Goal: Navigation & Orientation: Find specific page/section

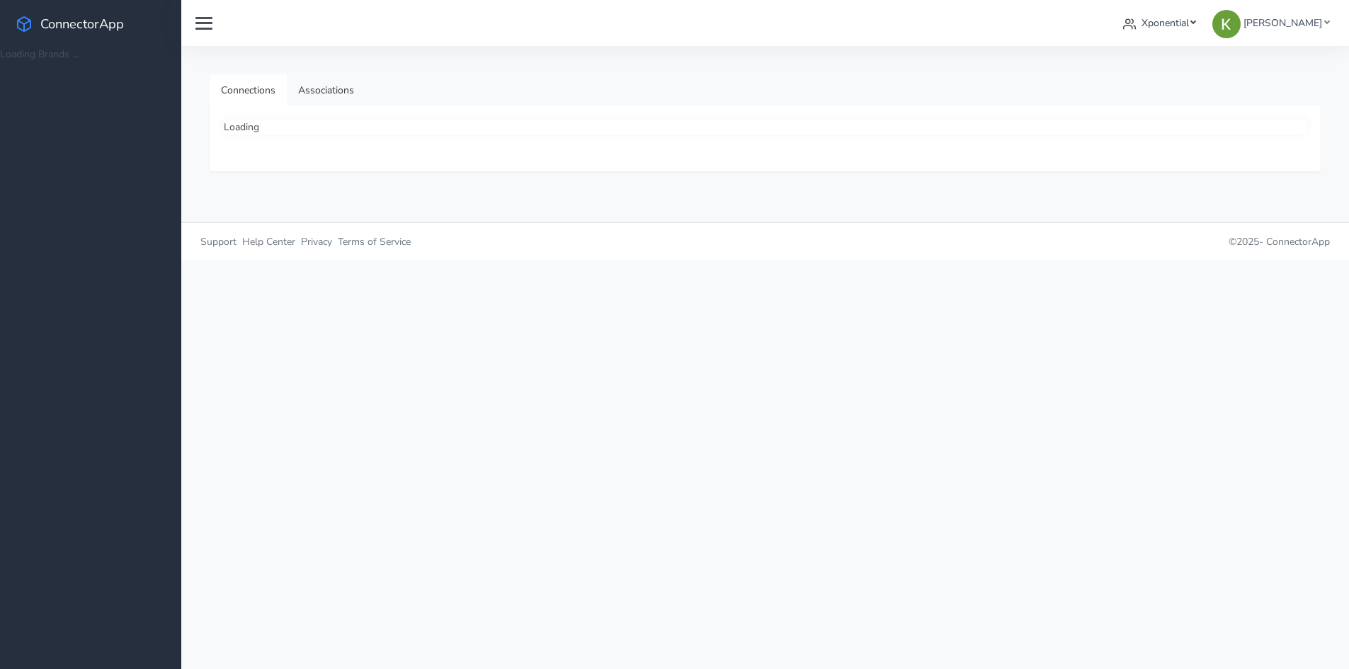
click at [1174, 27] on span "Xponential" at bounding box center [1164, 22] width 47 height 13
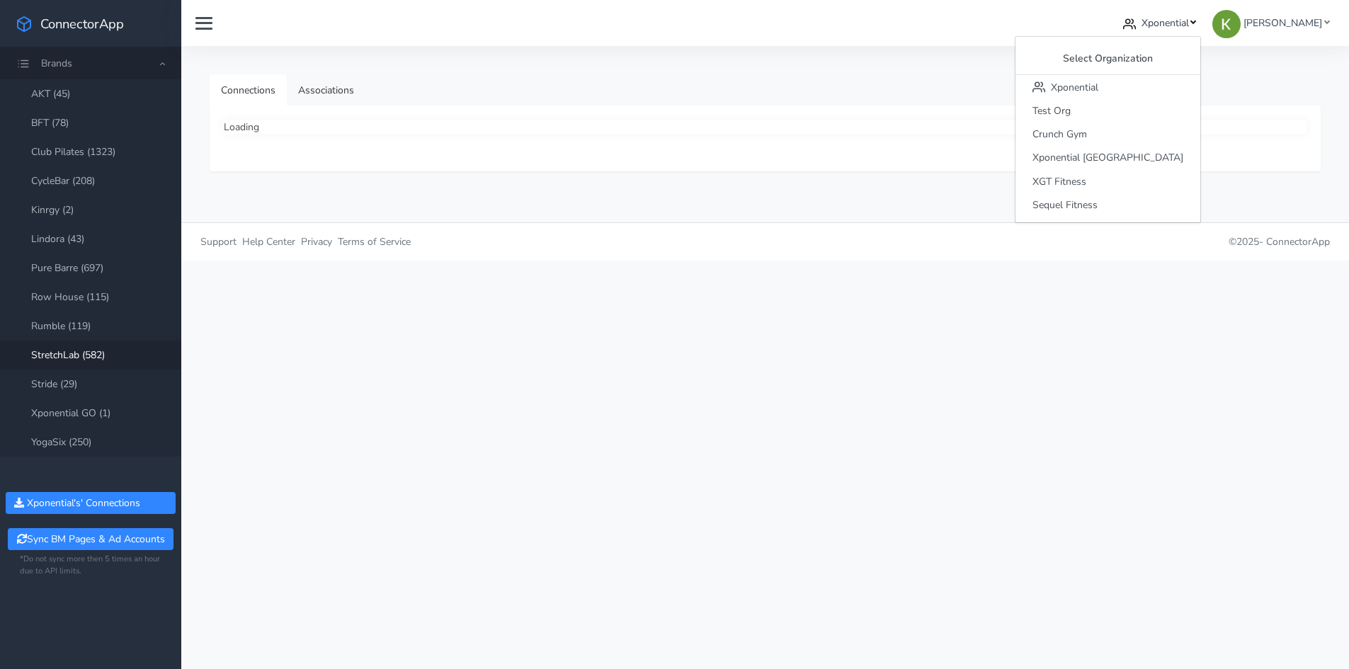
click at [1012, 31] on div "Xponential Select Organization Xponential Test Org Crunch Gym Xponential Austra…" at bounding box center [776, 23] width 1115 height 26
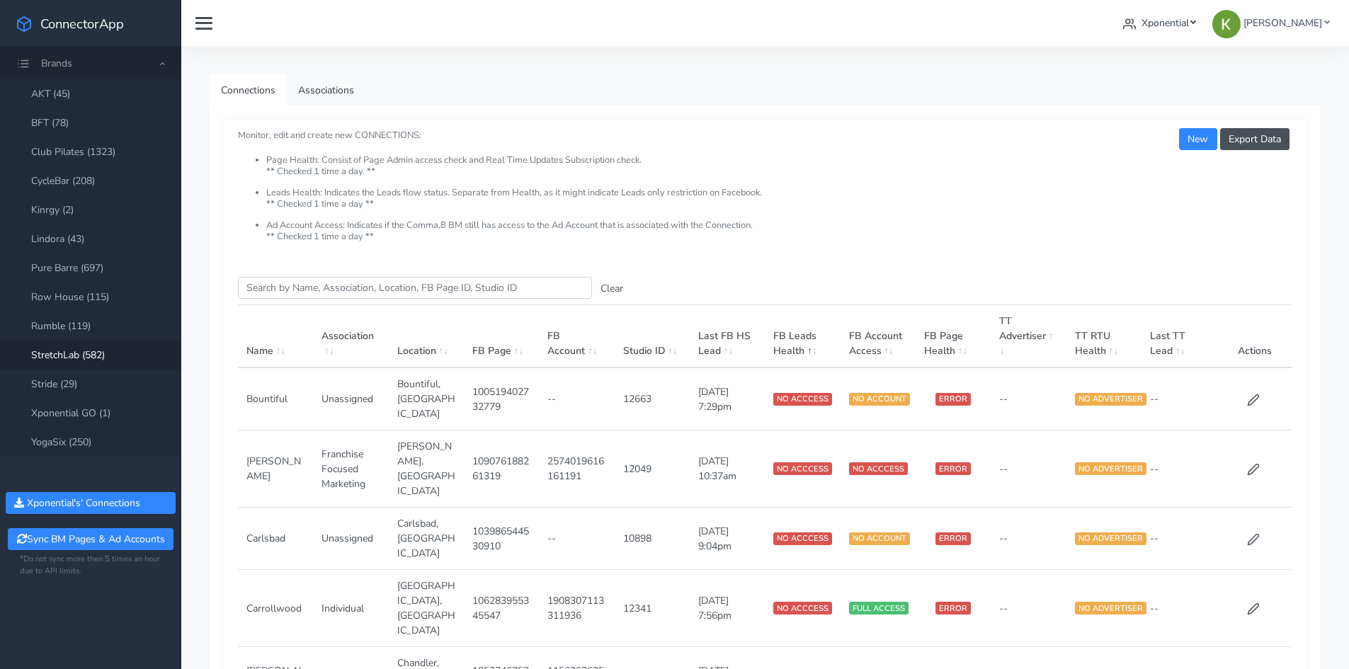
click at [1193, 33] on link "Xponential" at bounding box center [1159, 23] width 84 height 26
click at [1072, 36] on nav "Xponential Select Organization Xponential Test Org Crunch Gym Xponential Austra…" at bounding box center [764, 23] width 1167 height 46
click at [1182, 31] on link "Xponential" at bounding box center [1159, 23] width 84 height 26
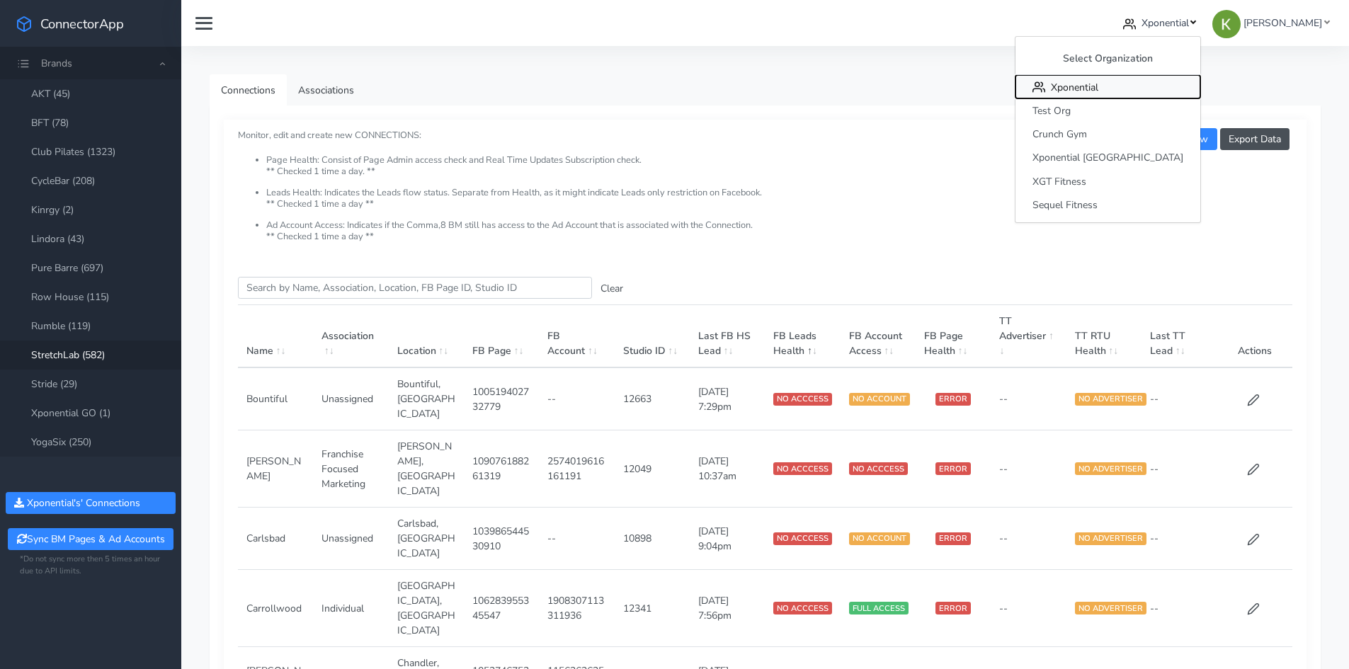
click at [1098, 92] on span "Xponential" at bounding box center [1074, 87] width 47 height 13
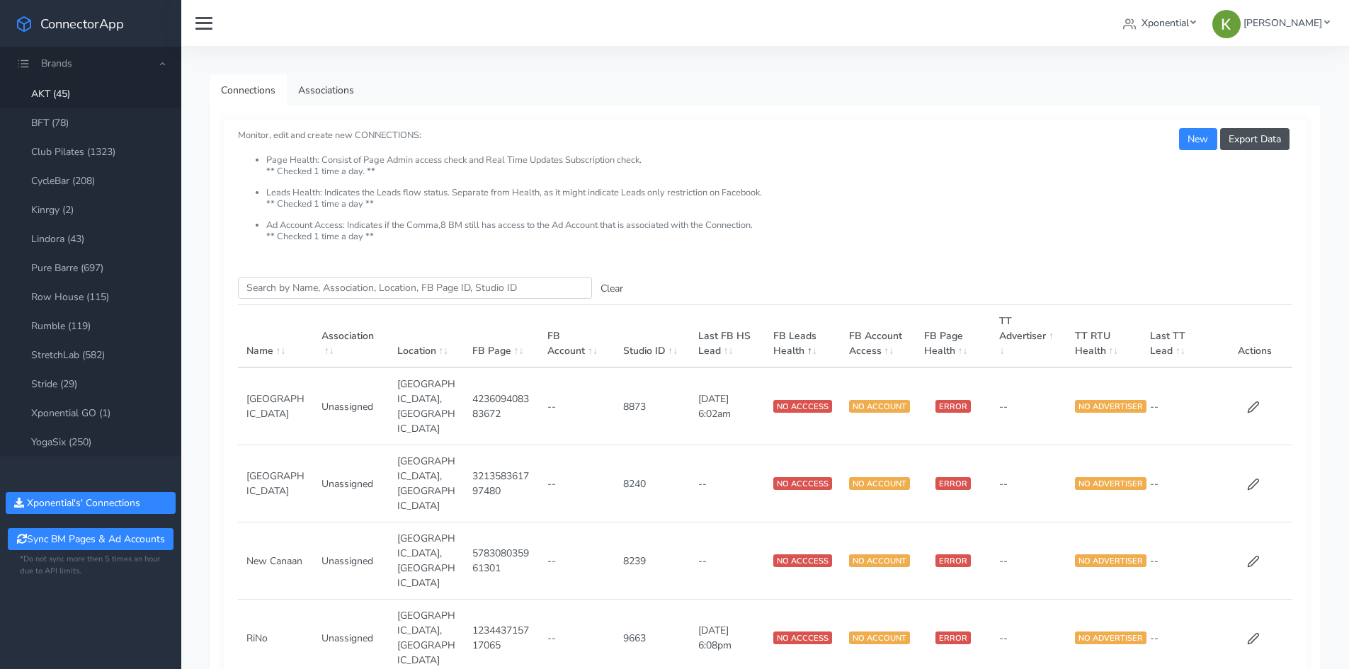
click at [260, 40] on nav "Xponential Select Organization Xponential Test Org Crunch Gym Xponential Austra…" at bounding box center [764, 23] width 1167 height 46
click at [1188, 22] on span "Xponential" at bounding box center [1164, 22] width 47 height 13
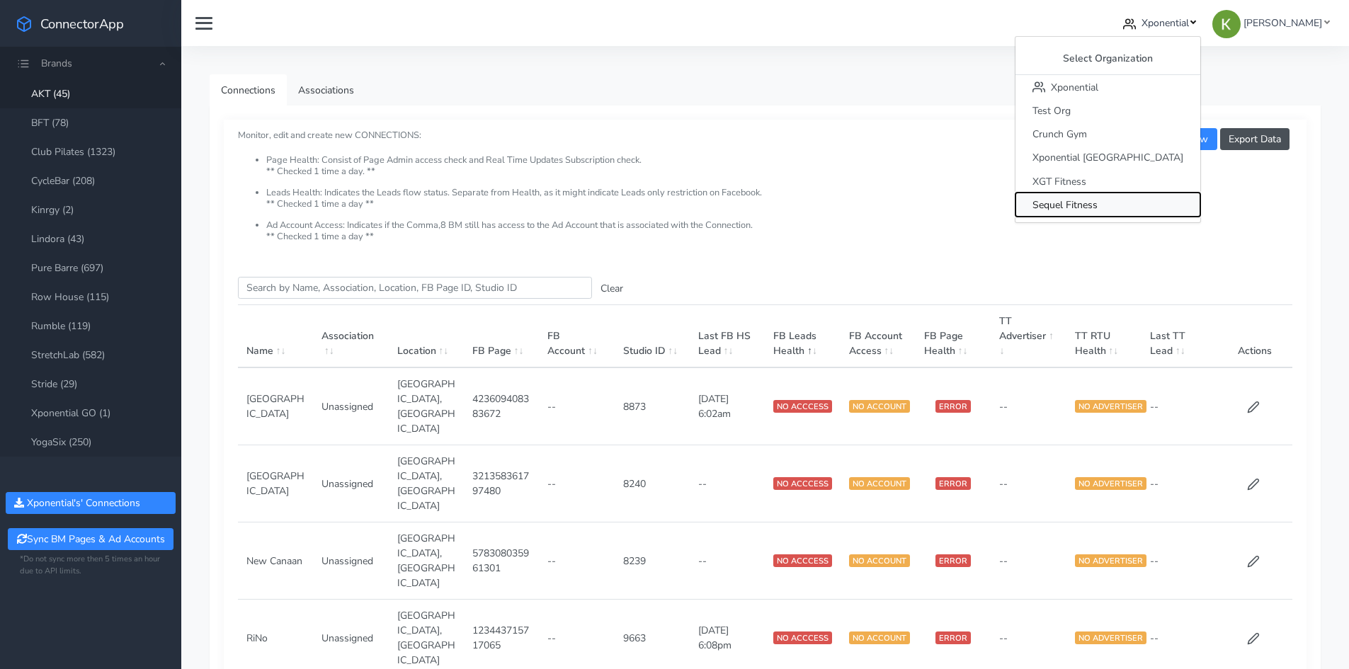
click at [1196, 203] on button "Sequel Fitness" at bounding box center [1107, 204] width 185 height 23
